Goal: Check status: Check status

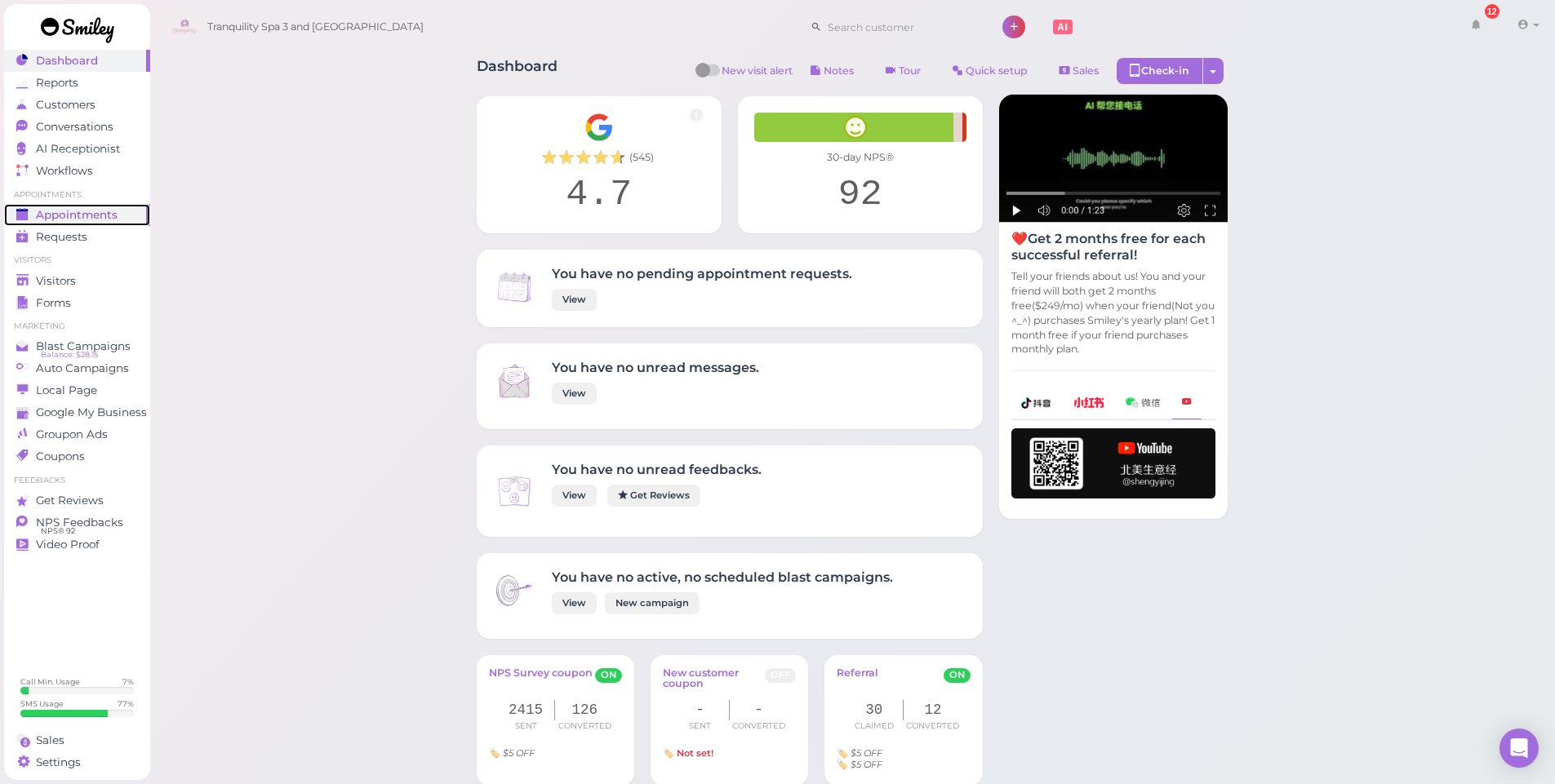
click at [79, 217] on span "Appointments" at bounding box center [76, 215] width 82 height 14
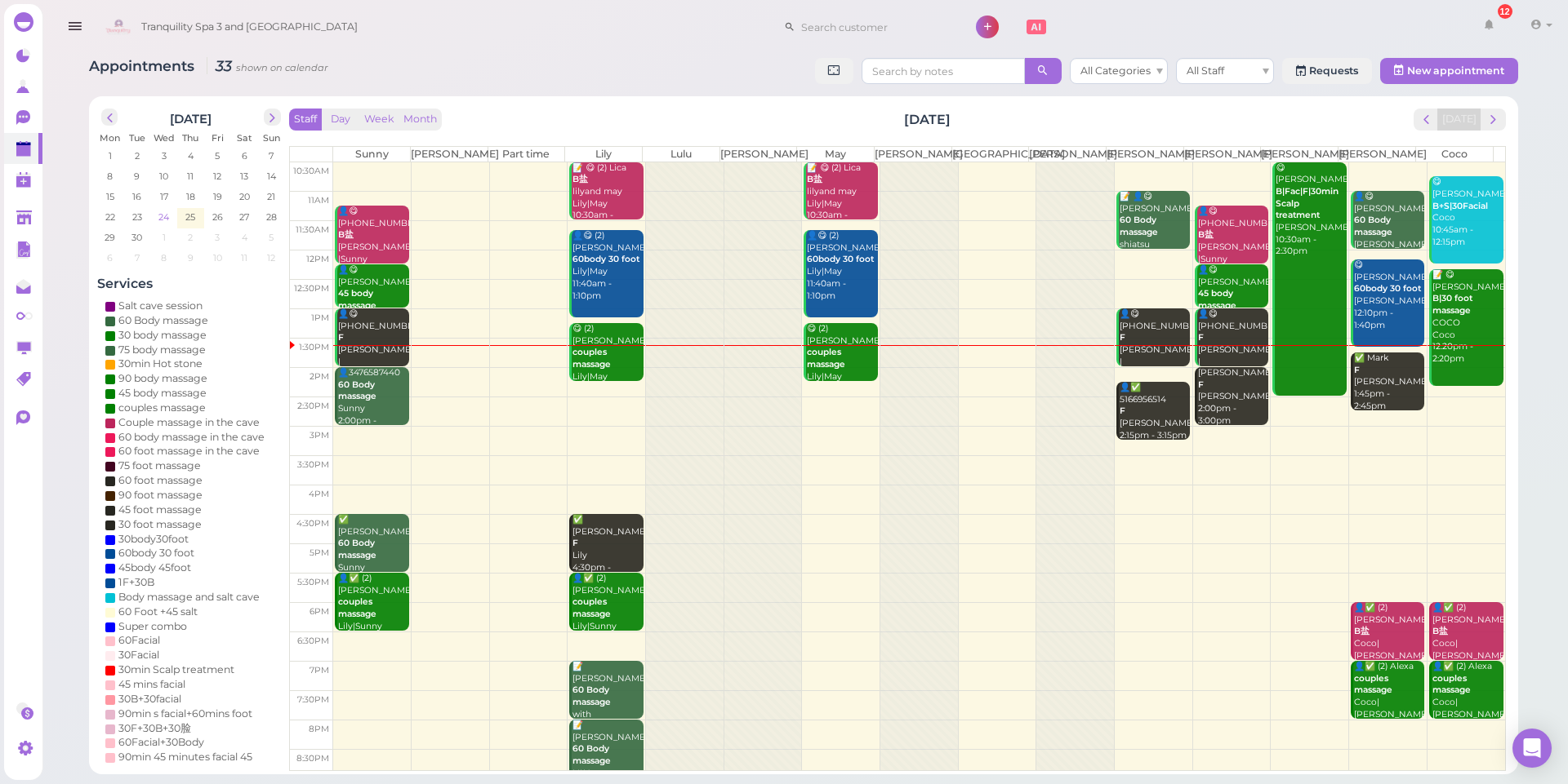
click at [162, 221] on span "24" at bounding box center [165, 217] width 14 height 15
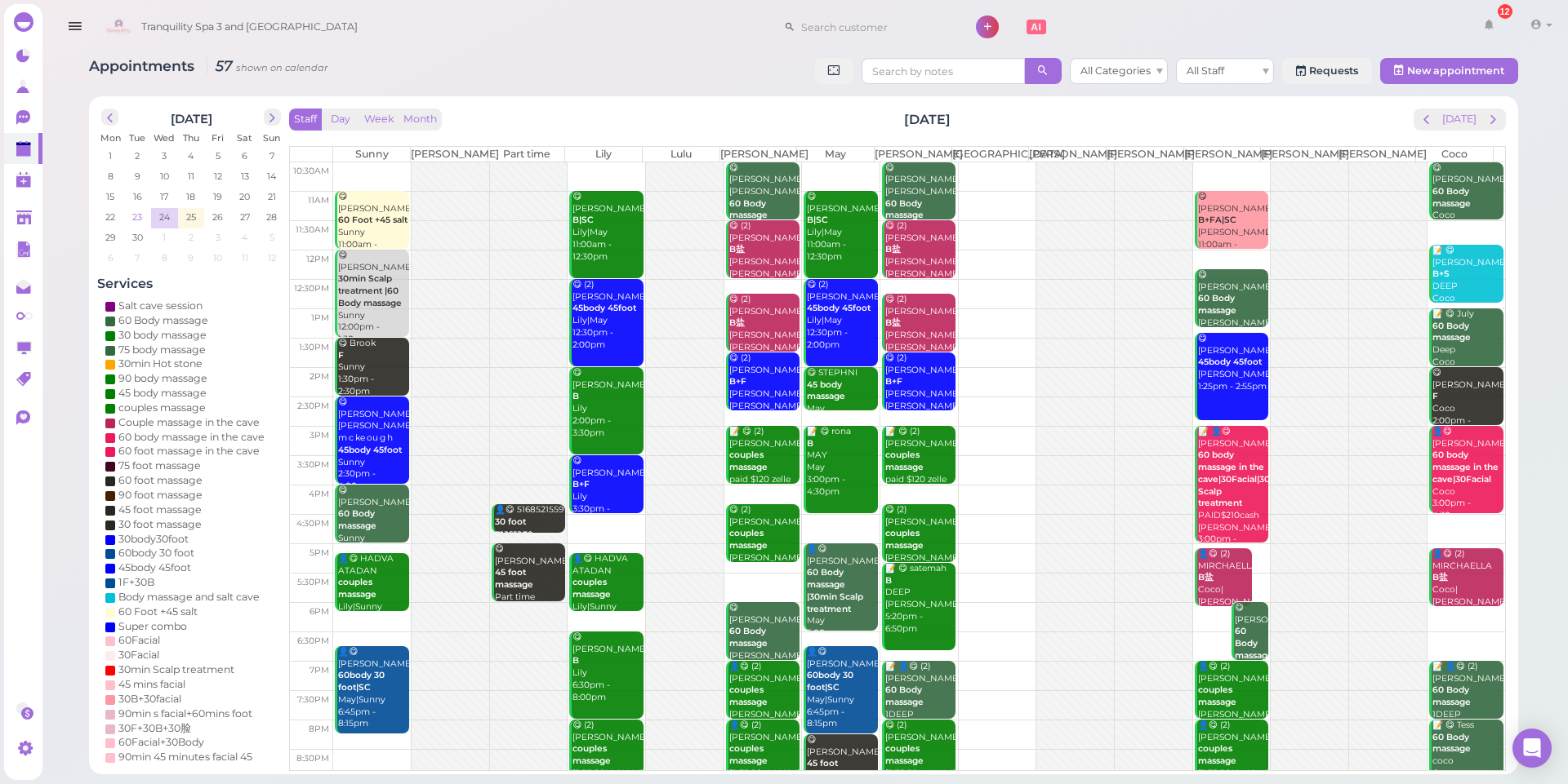
click at [139, 221] on span "23" at bounding box center [137, 217] width 13 height 15
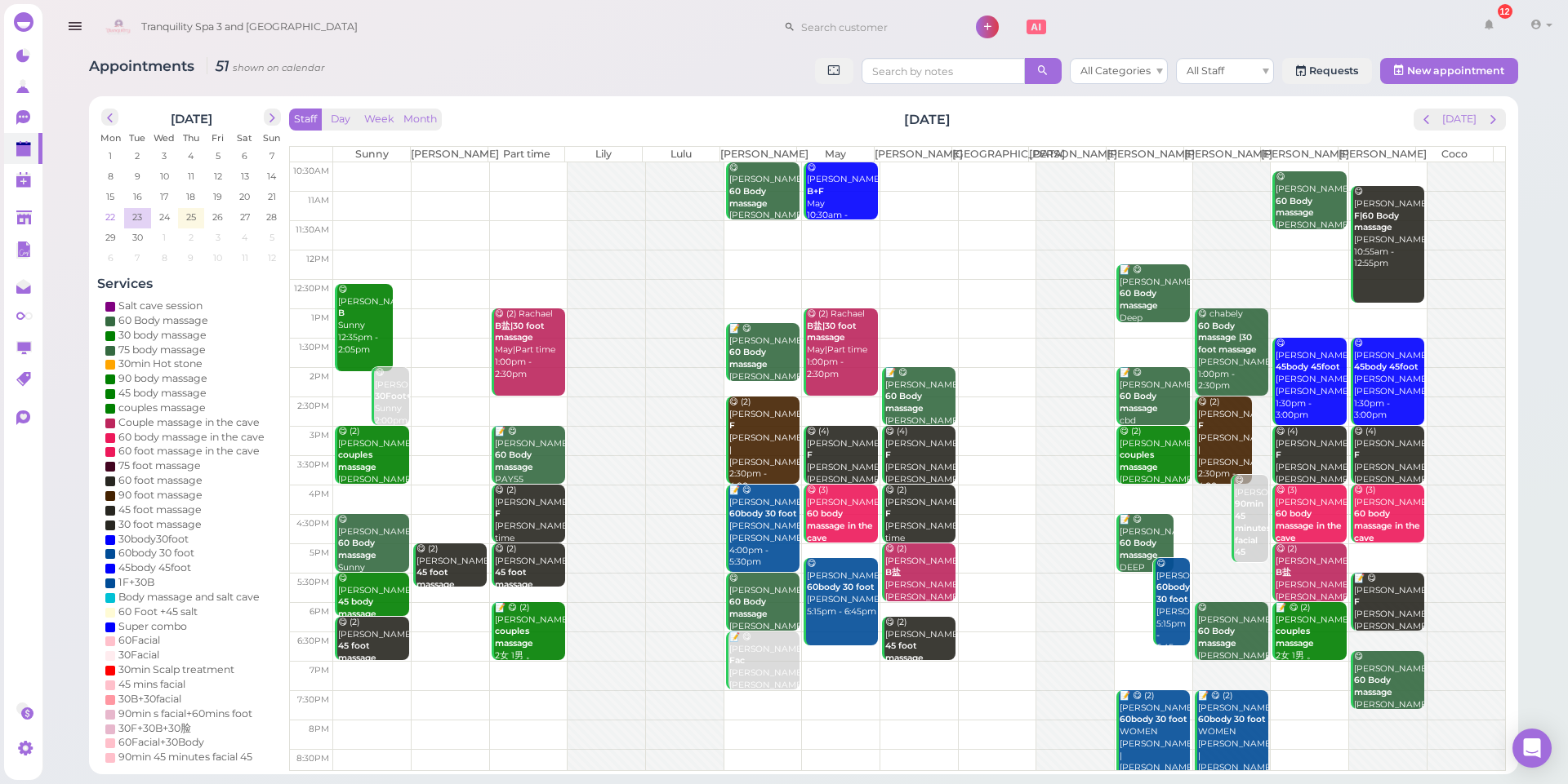
click at [104, 218] on span "22" at bounding box center [109, 217] width 13 height 15
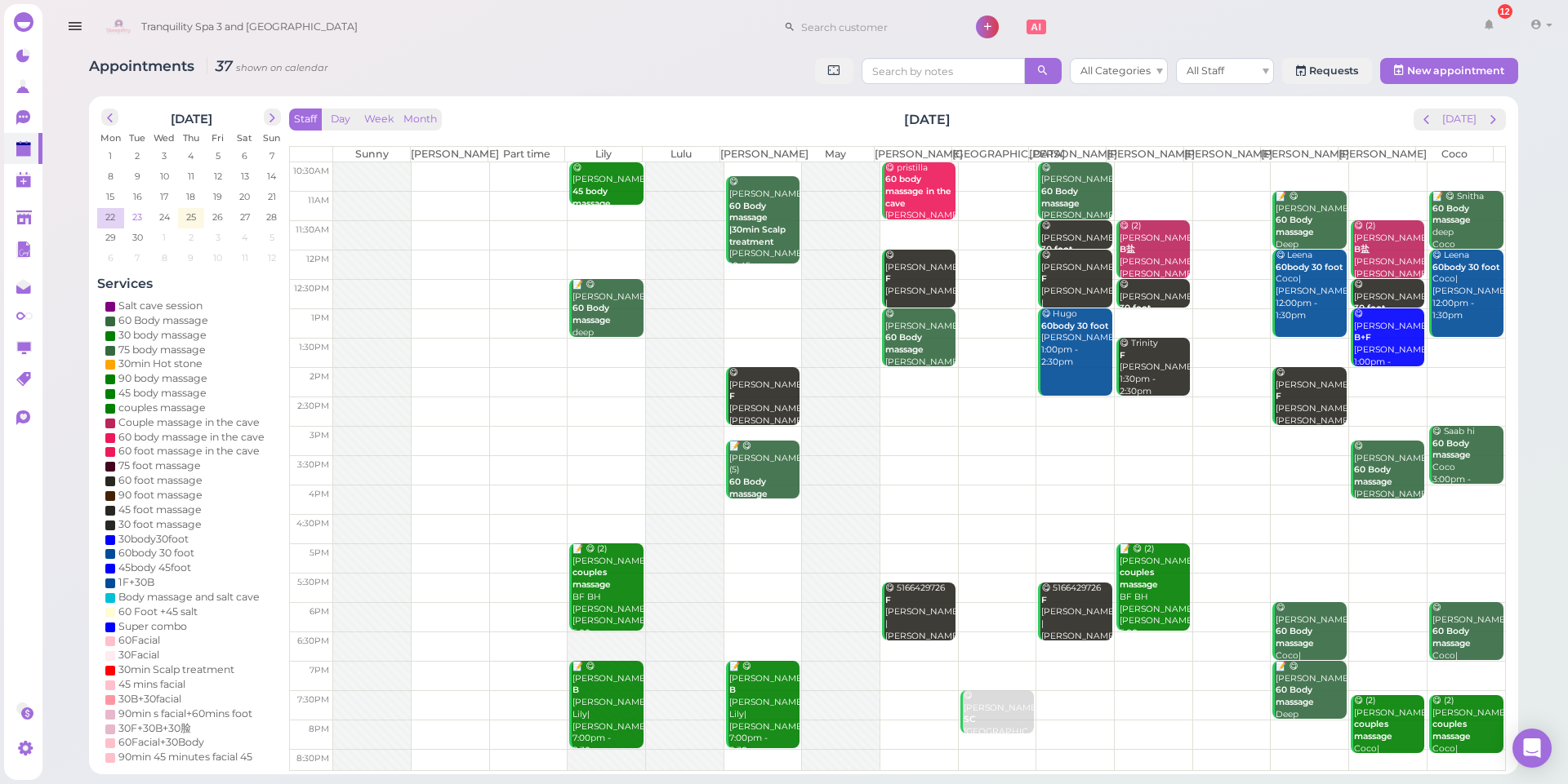
click at [134, 220] on span "23" at bounding box center [137, 217] width 13 height 15
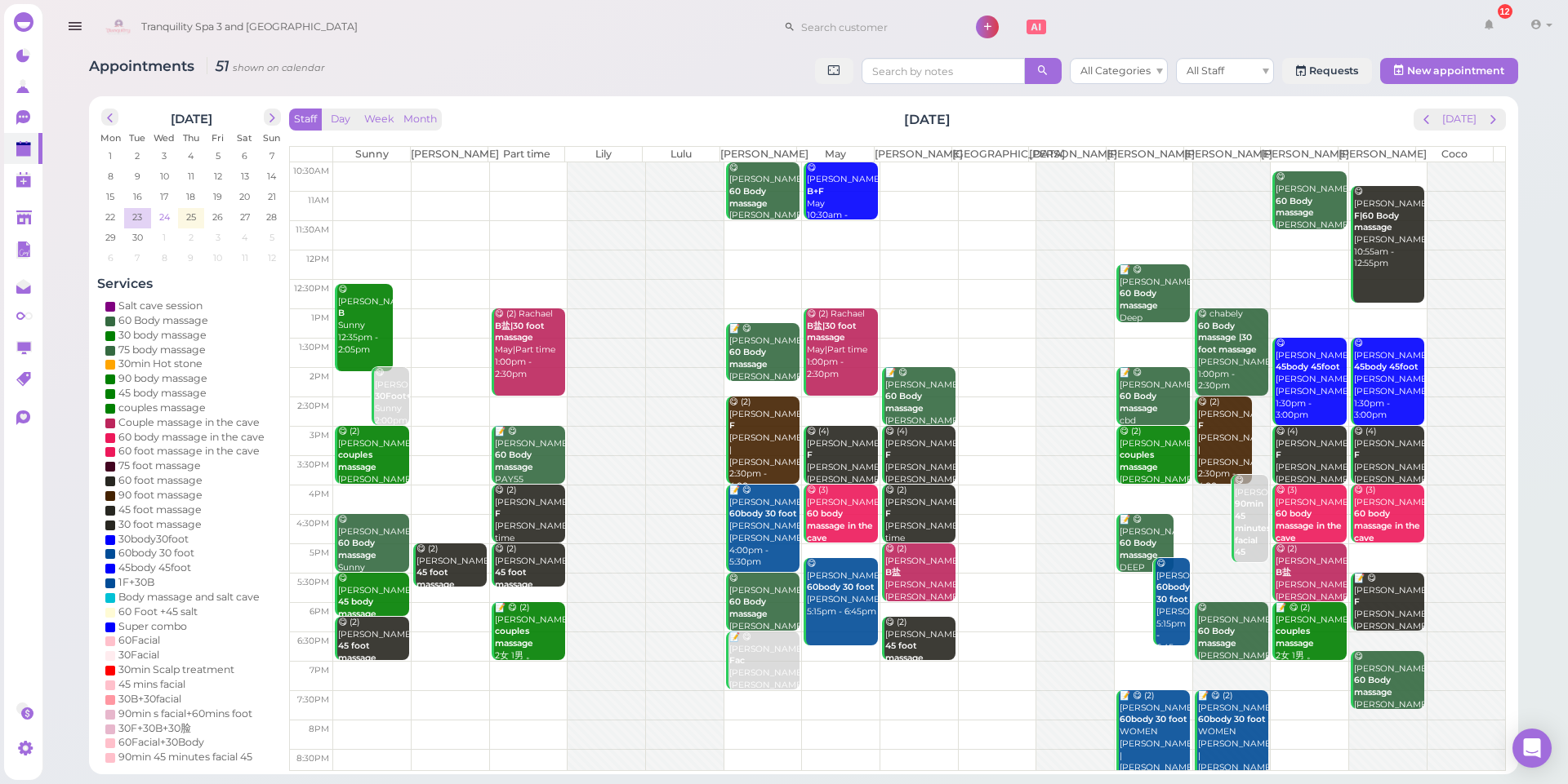
click at [166, 220] on span "24" at bounding box center [165, 217] width 14 height 15
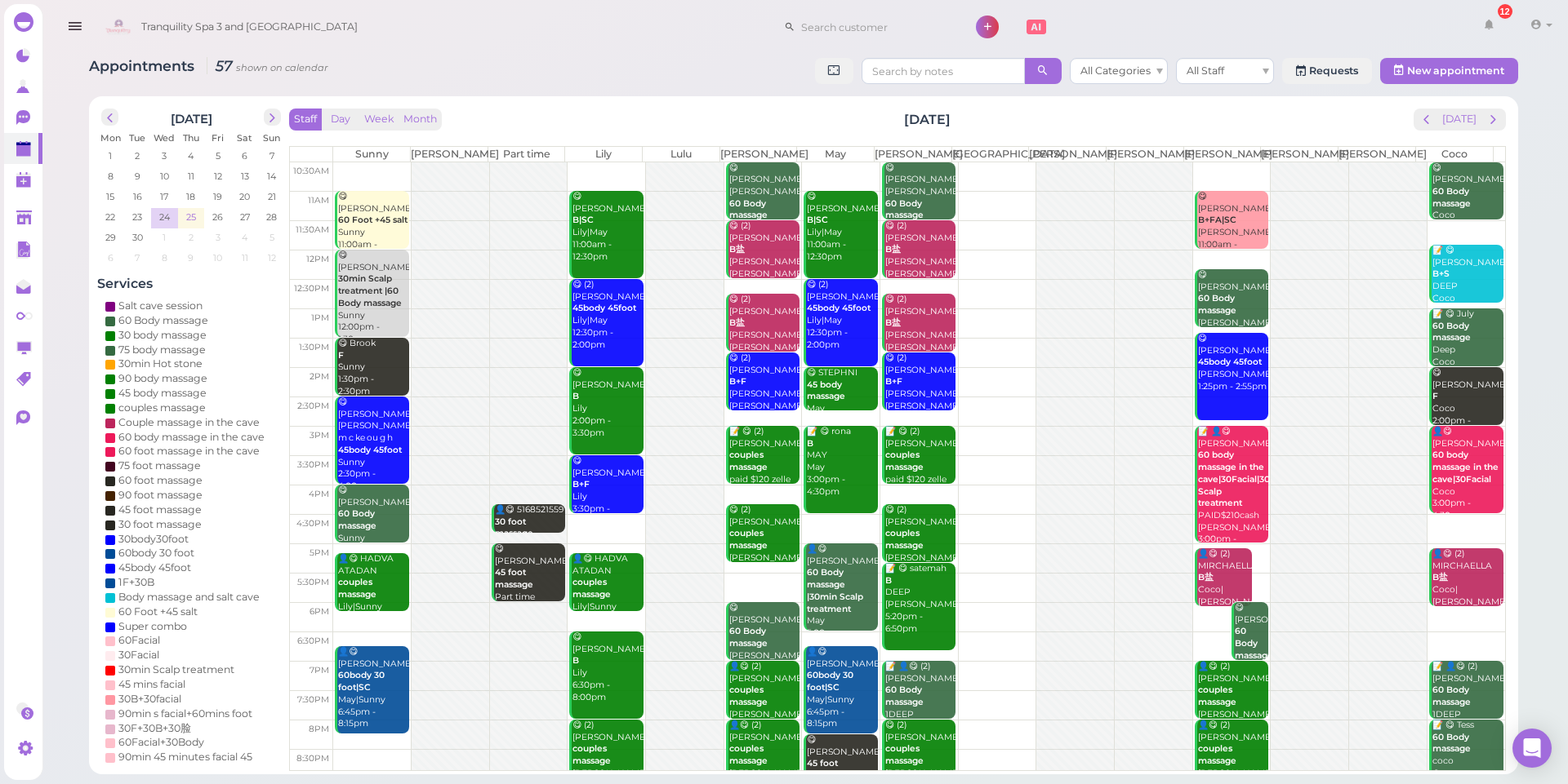
click at [191, 217] on span "25" at bounding box center [190, 217] width 13 height 15
